Goal: Book appointment/travel/reservation

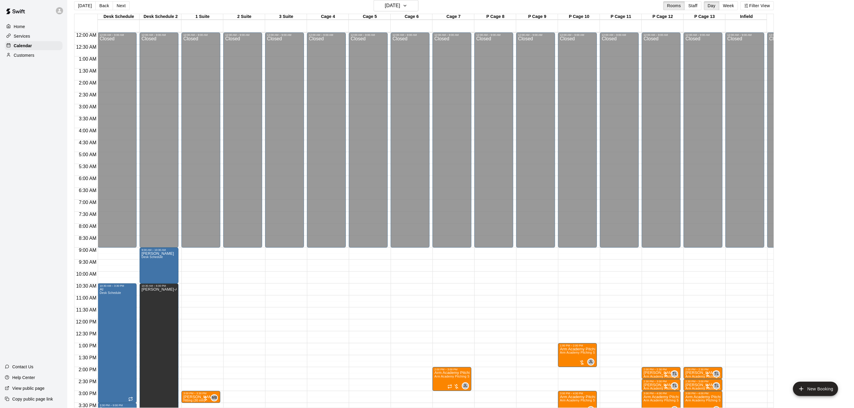
scroll to position [205, 0]
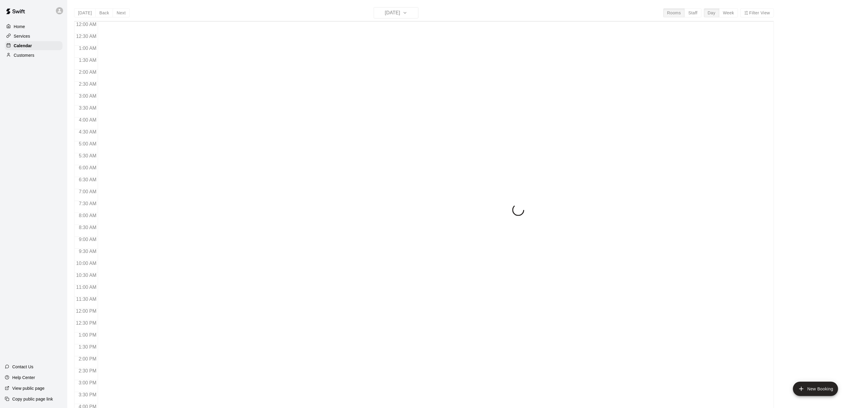
scroll to position [181, 0]
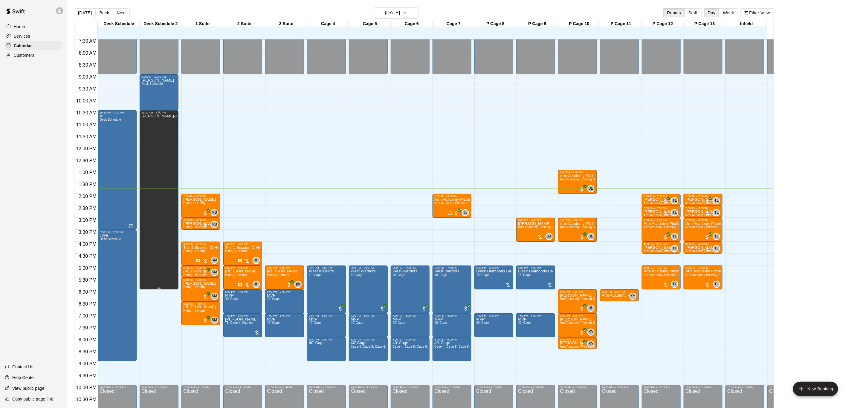
click at [149, 128] on div "[PERSON_NAME]-Axcess Baseball Event" at bounding box center [158, 318] width 35 height 408
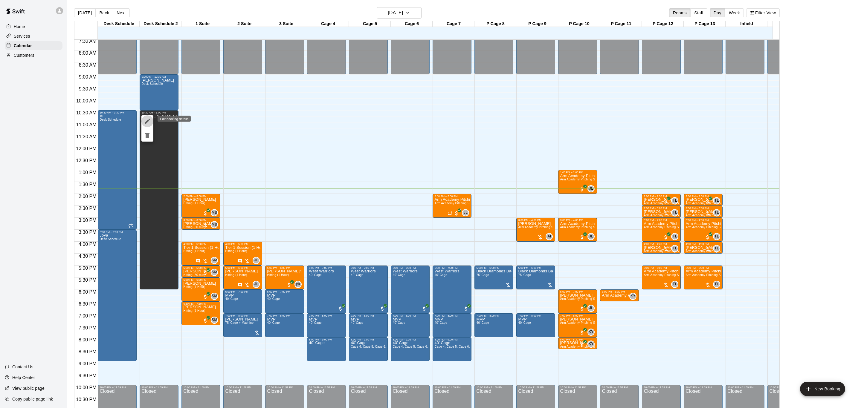
click at [149, 125] on button "edit" at bounding box center [147, 121] width 12 height 12
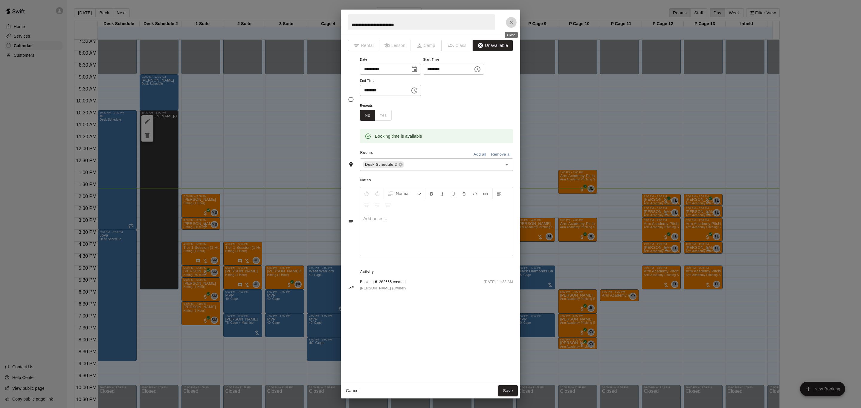
click at [508, 21] on icon "Close" at bounding box center [511, 22] width 6 height 6
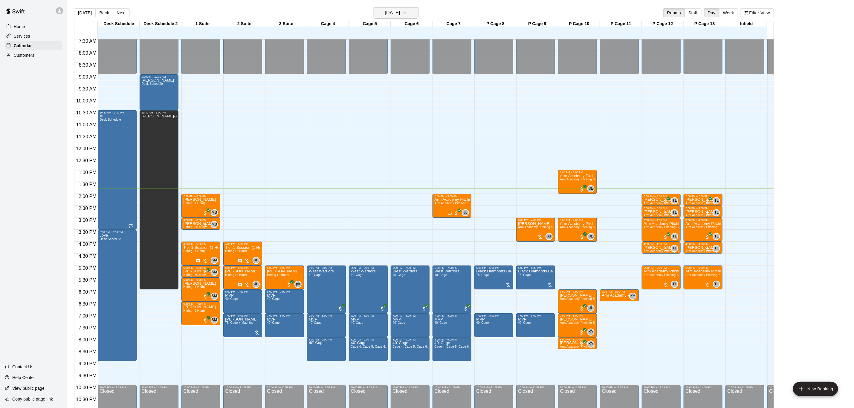
click at [407, 12] on icon "button" at bounding box center [405, 12] width 5 height 7
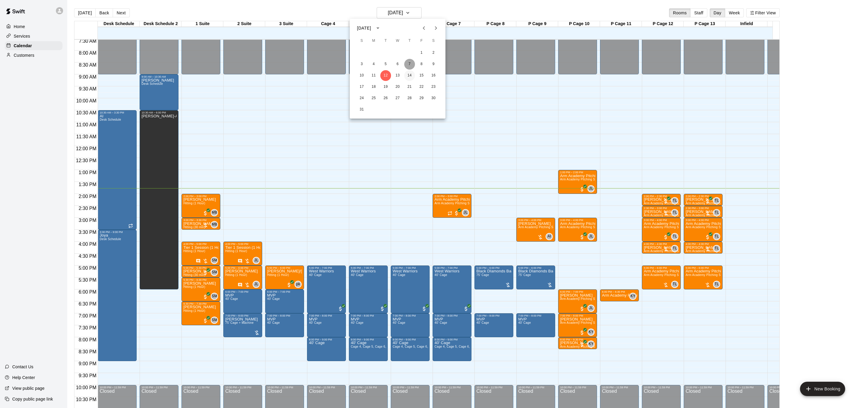
click at [410, 71] on div "1 2 3 4 5 6 7 8 9 10 11 12 13 14 15 16 17 18 19 20 21 22 23 24 25 26 27 28 29 3…" at bounding box center [398, 81] width 96 height 69
click at [381, 85] on button "19" at bounding box center [385, 87] width 11 height 11
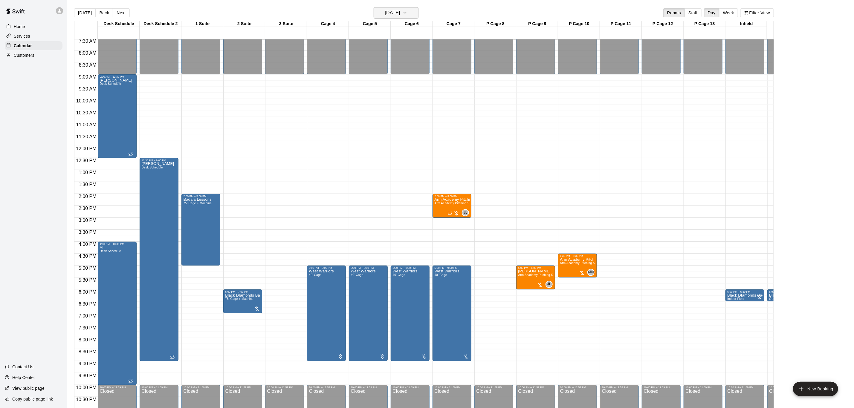
click at [400, 14] on h6 "[DATE]" at bounding box center [392, 13] width 15 height 8
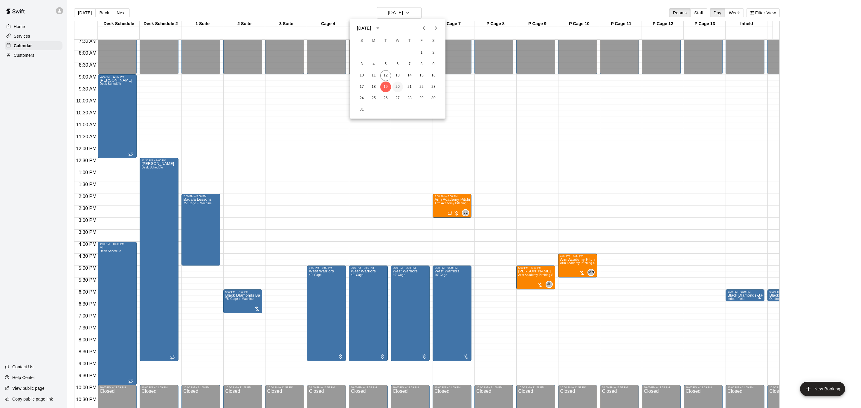
click at [395, 91] on button "20" at bounding box center [397, 87] width 11 height 11
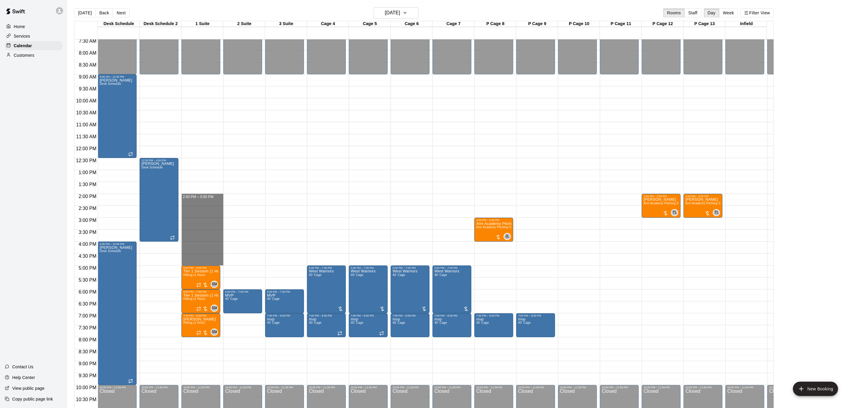
drag, startPoint x: 204, startPoint y: 195, endPoint x: 207, endPoint y: 259, distance: 63.8
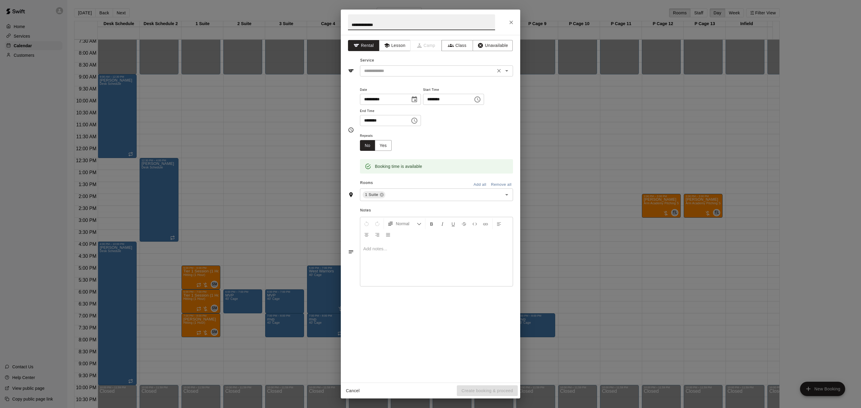
type input "**********"
click at [417, 73] on input "text" at bounding box center [428, 70] width 132 height 7
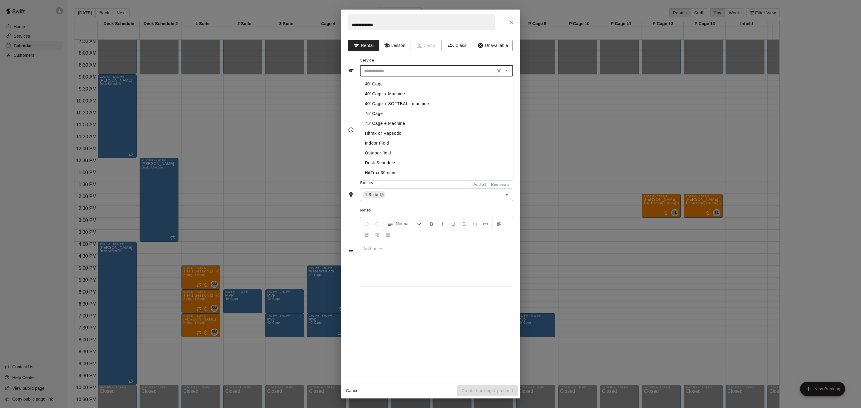
click at [405, 120] on li "75’ Cage + Machine" at bounding box center [436, 124] width 153 height 10
type input "**********"
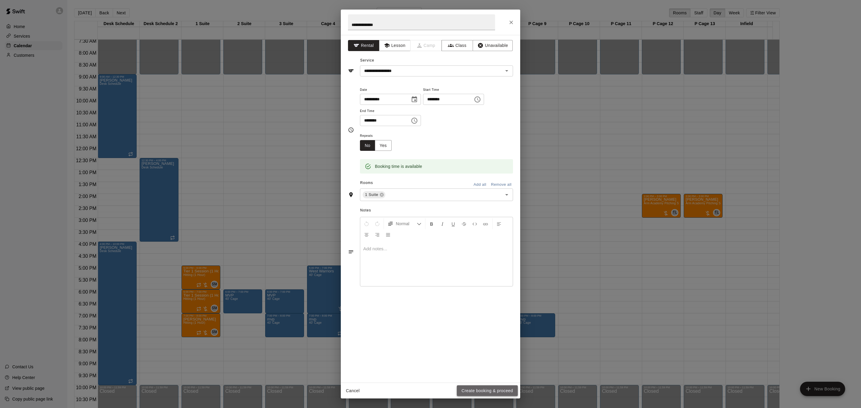
click at [489, 386] on button "Create booking & proceed" at bounding box center [487, 391] width 61 height 11
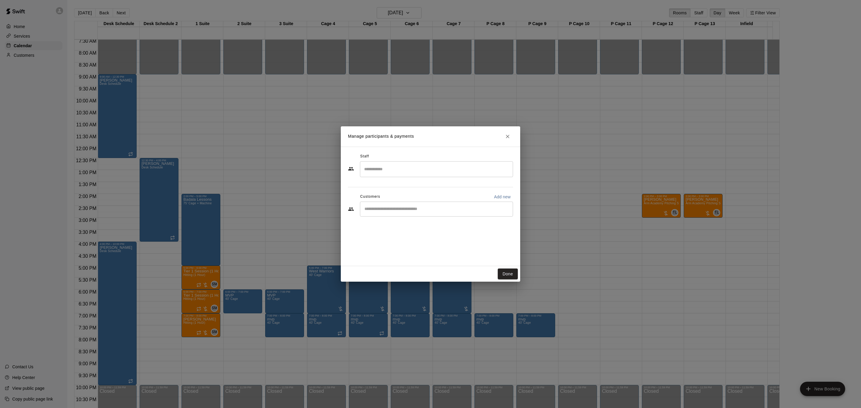
click at [510, 268] on div "Done" at bounding box center [430, 274] width 179 height 16
click at [514, 274] on button "Done" at bounding box center [508, 274] width 20 height 11
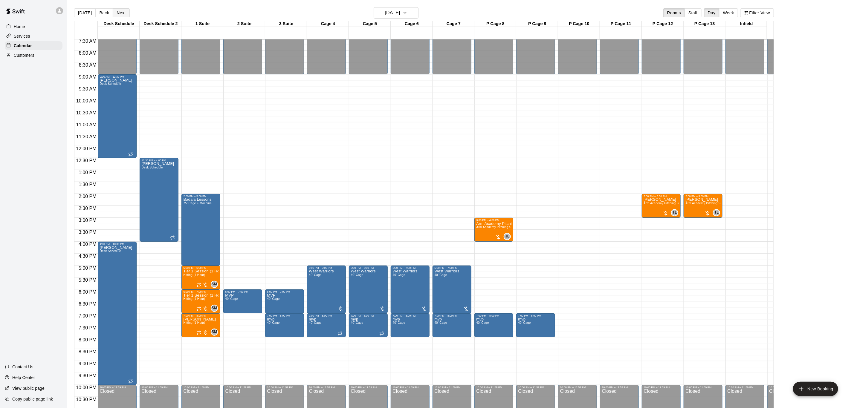
click at [119, 15] on button "Next" at bounding box center [121, 12] width 17 height 9
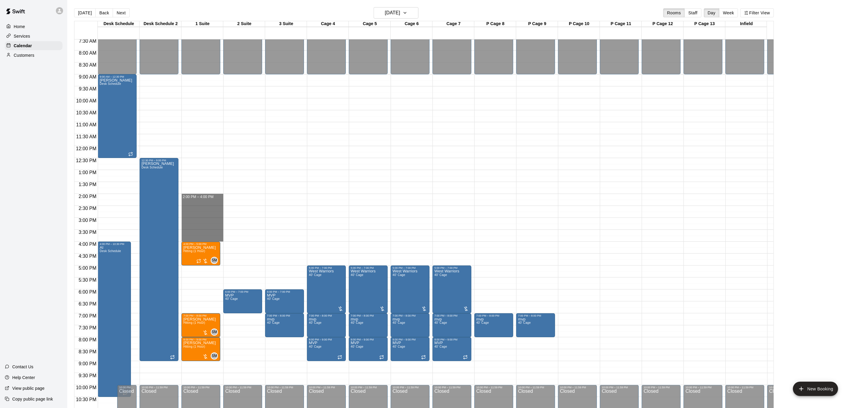
drag, startPoint x: 195, startPoint y: 197, endPoint x: 201, endPoint y: 242, distance: 44.7
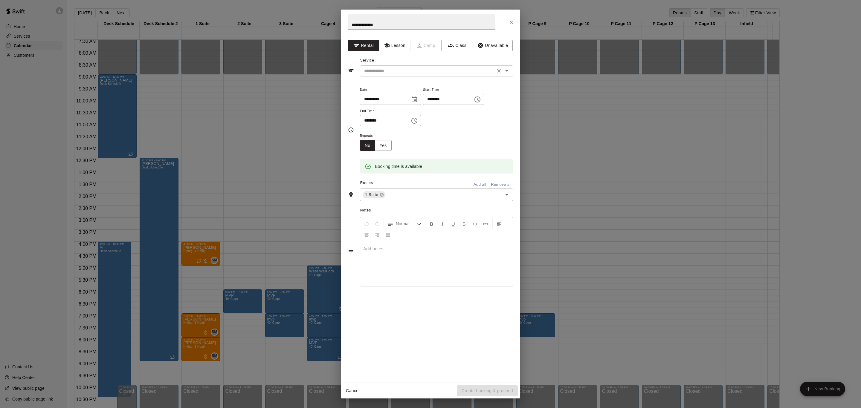
type input "**********"
click at [415, 73] on input "text" at bounding box center [428, 70] width 132 height 7
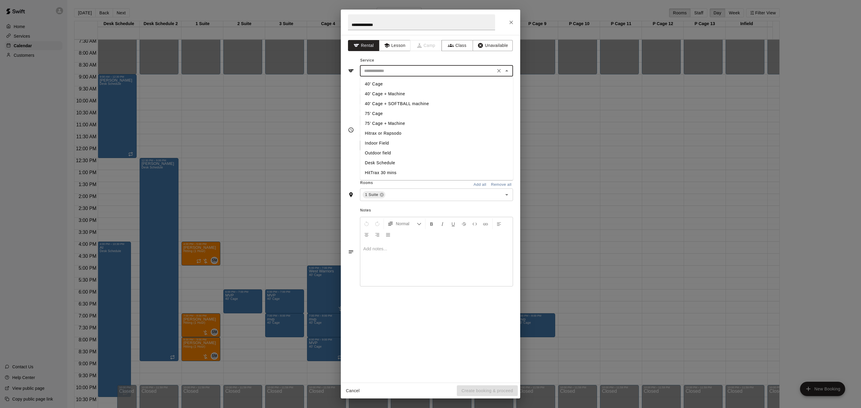
click at [410, 94] on li "40’ Cage + Machine" at bounding box center [436, 94] width 153 height 10
type input "**********"
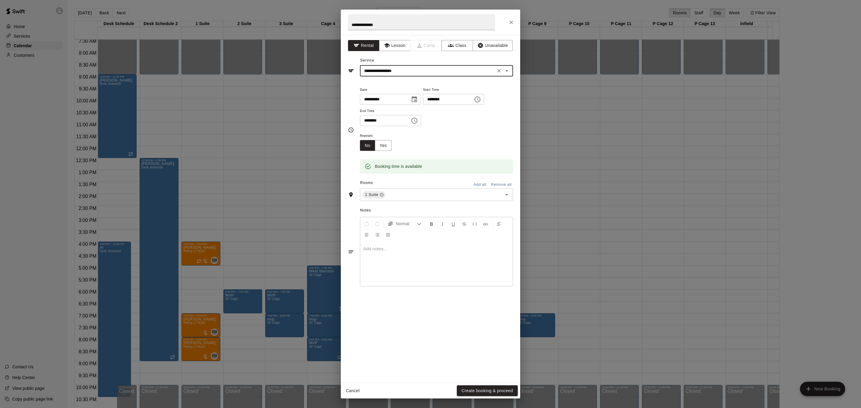
click at [488, 388] on button "Create booking & proceed" at bounding box center [487, 391] width 61 height 11
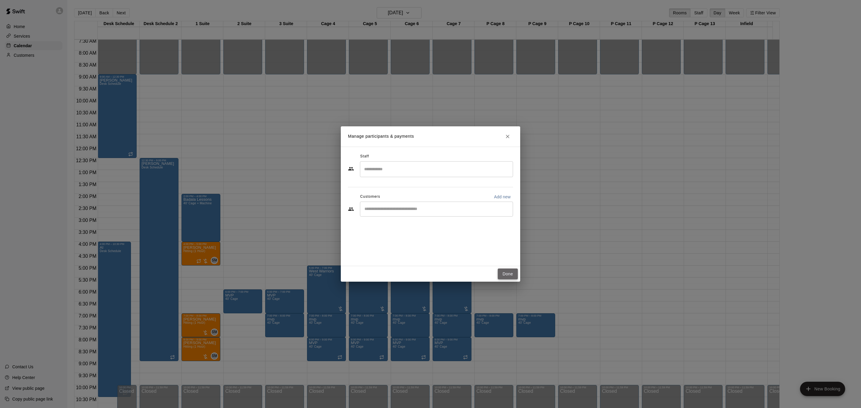
click at [505, 273] on button "Done" at bounding box center [508, 274] width 20 height 11
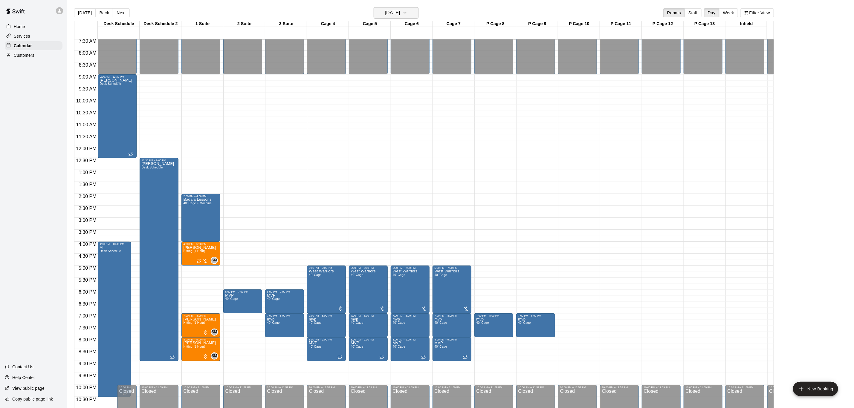
click at [395, 8] on button "[DATE]" at bounding box center [396, 12] width 45 height 11
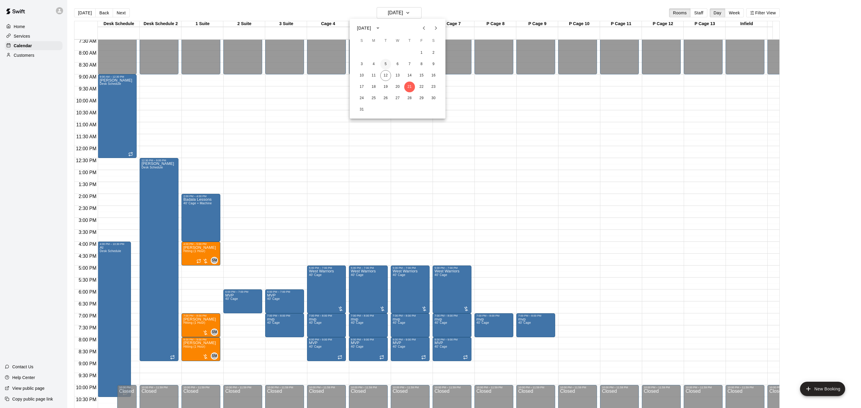
click at [384, 65] on button "5" at bounding box center [385, 64] width 11 height 11
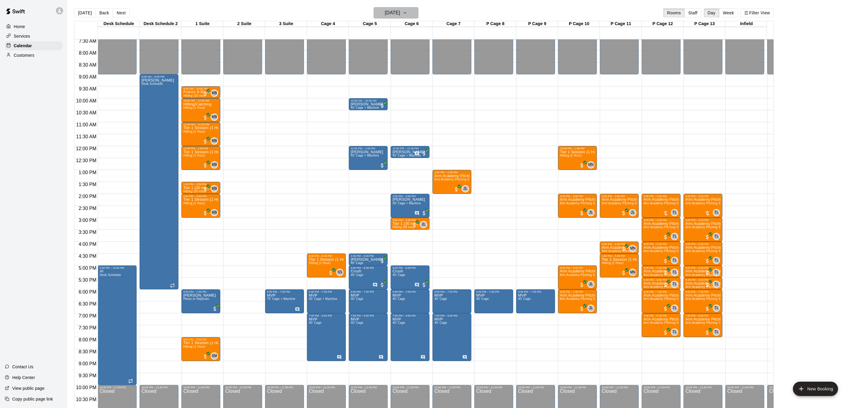
click at [397, 10] on h6 "[DATE]" at bounding box center [392, 13] width 15 height 8
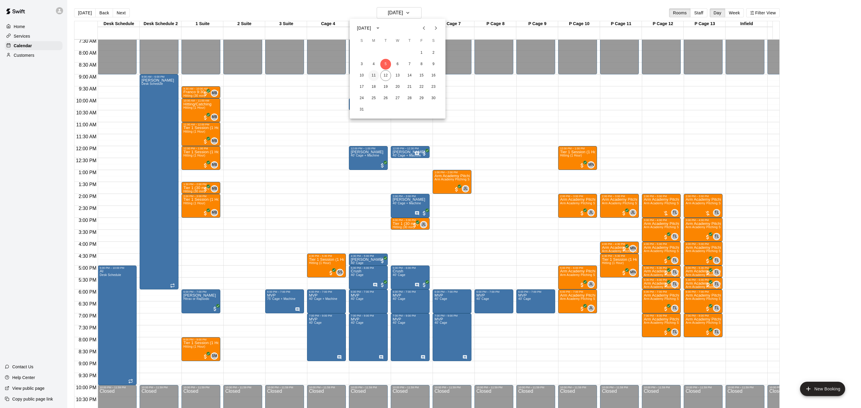
click at [375, 73] on button "11" at bounding box center [373, 75] width 11 height 11
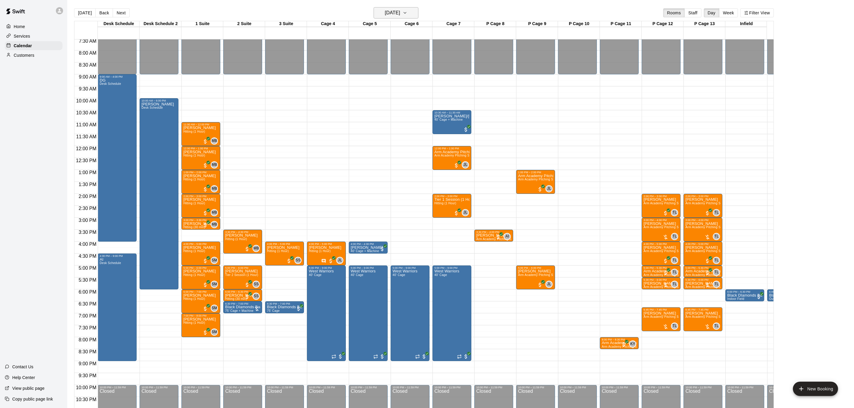
click at [398, 9] on h6 "[DATE]" at bounding box center [392, 13] width 15 height 8
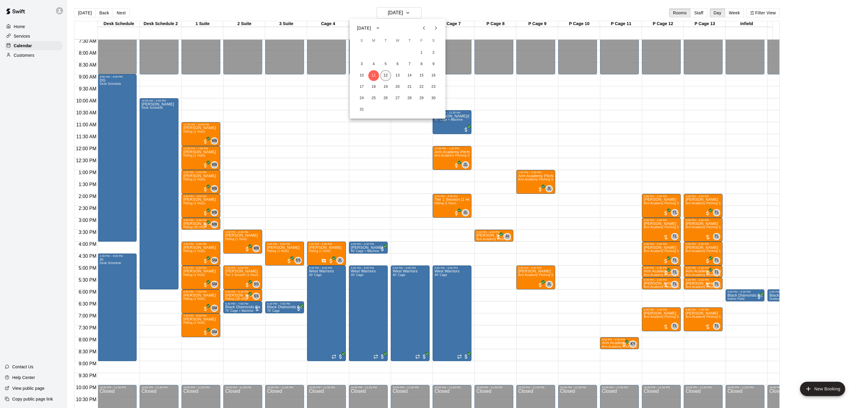
drag, startPoint x: 389, startPoint y: 74, endPoint x: 403, endPoint y: 71, distance: 13.5
click at [390, 74] on button "12" at bounding box center [385, 75] width 11 height 11
